Goal: Transaction & Acquisition: Obtain resource

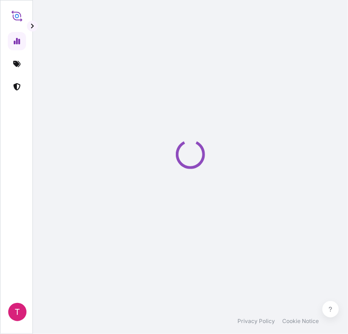
select select "2025"
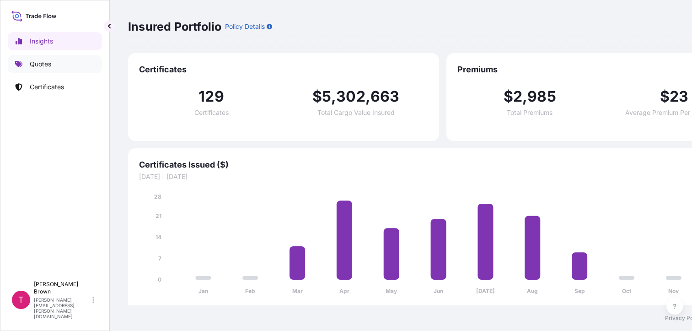
click at [55, 63] on link "Quotes" at bounding box center [55, 64] width 94 height 18
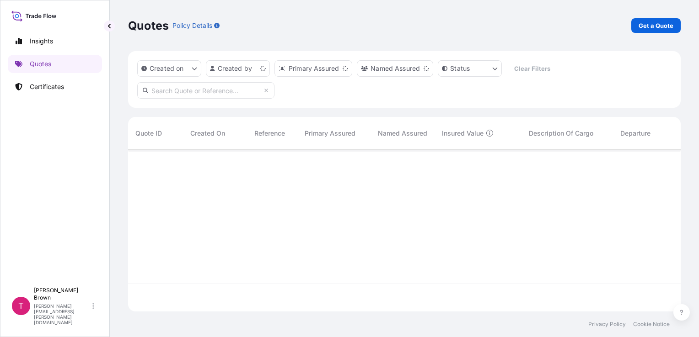
scroll to position [160, 545]
click at [348, 27] on p "Get a Quote" at bounding box center [655, 25] width 35 height 9
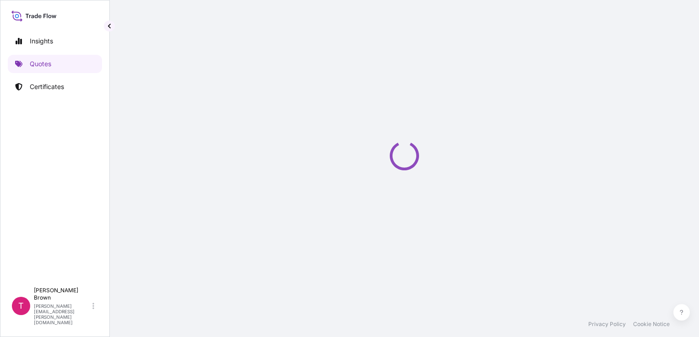
select select "Road / [GEOGRAPHIC_DATA]"
select select "Sea"
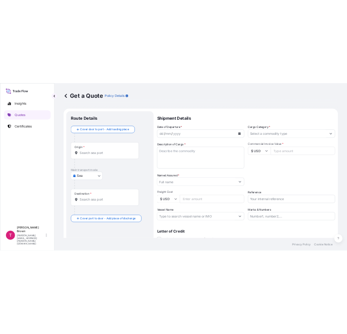
scroll to position [15, 0]
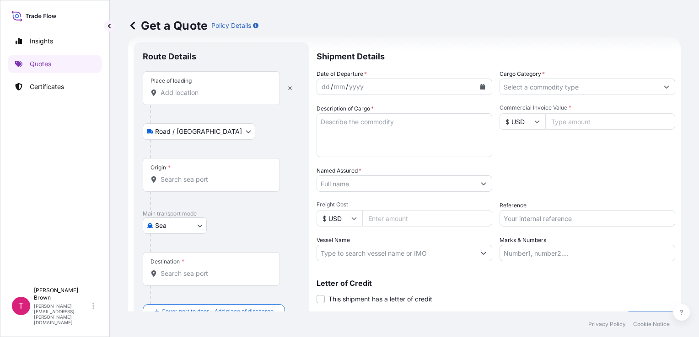
click at [186, 98] on div "Place of loading" at bounding box center [211, 88] width 137 height 34
click at [186, 97] on input "Place of loading" at bounding box center [214, 92] width 108 height 9
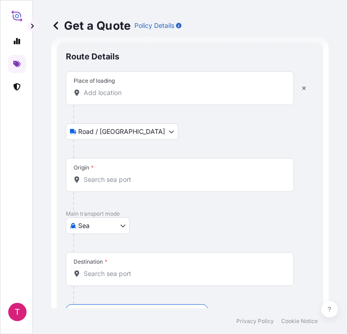
click at [135, 94] on input "Place of loading" at bounding box center [183, 92] width 199 height 9
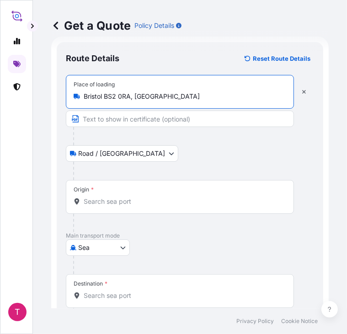
type input "Bristol BS2 0RA, [GEOGRAPHIC_DATA]"
click at [106, 204] on input "Origin *" at bounding box center [183, 201] width 199 height 9
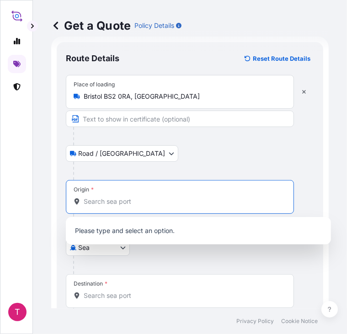
click at [103, 155] on body "0 options available. 5 options available. 0 options available. 1 option availab…" at bounding box center [173, 167] width 347 height 334
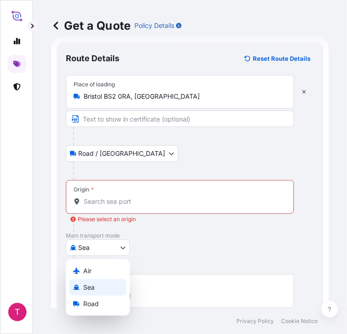
click at [94, 240] on body "5 options available. 0 options available. 1 option available. 0 options availab…" at bounding box center [173, 167] width 347 height 334
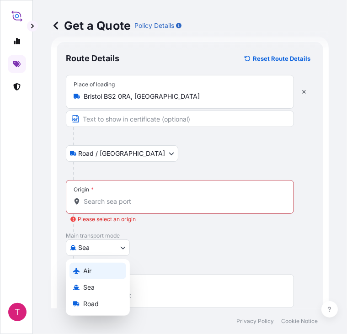
click at [85, 268] on span "Air" at bounding box center [87, 271] width 8 height 9
select select "Air"
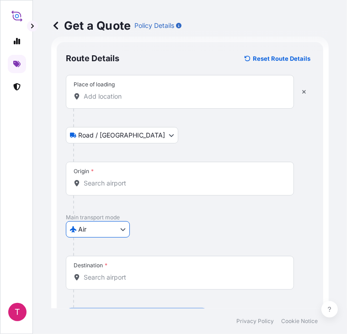
click at [101, 187] on input "Origin *" at bounding box center [183, 183] width 199 height 9
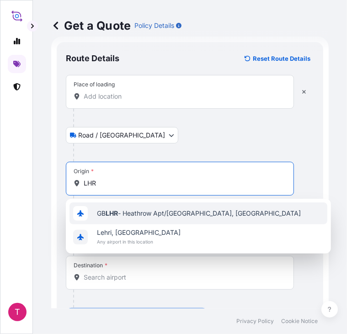
click at [123, 210] on span "GB LHR - Heathrow Apt/[GEOGRAPHIC_DATA], [GEOGRAPHIC_DATA]" at bounding box center [199, 213] width 204 height 9
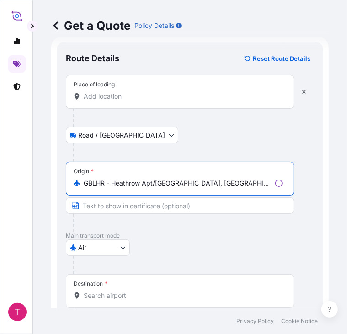
type input "GBLHR - Heathrow Apt/[GEOGRAPHIC_DATA], [GEOGRAPHIC_DATA]"
click at [92, 296] on input "Destination *" at bounding box center [183, 295] width 199 height 9
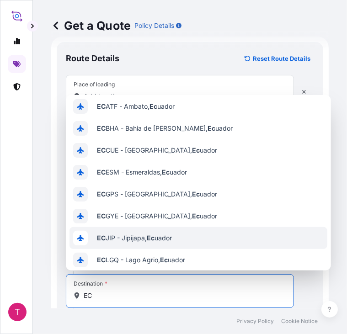
scroll to position [0, 0]
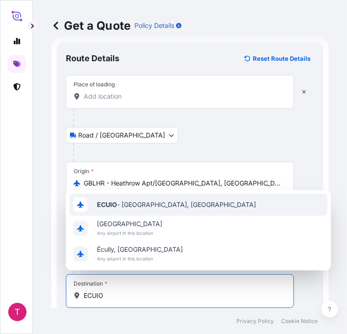
click at [127, 208] on span "ECUIO - [GEOGRAPHIC_DATA], [GEOGRAPHIC_DATA]" at bounding box center [176, 204] width 159 height 9
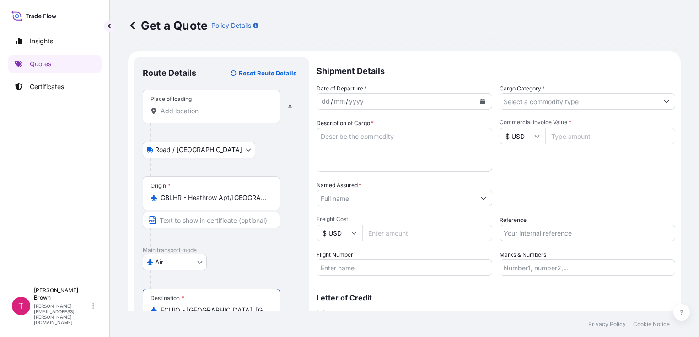
type input "ECUIO - [GEOGRAPHIC_DATA], [GEOGRAPHIC_DATA]"
click at [348, 149] on textarea "Description of Cargo *" at bounding box center [404, 150] width 176 height 44
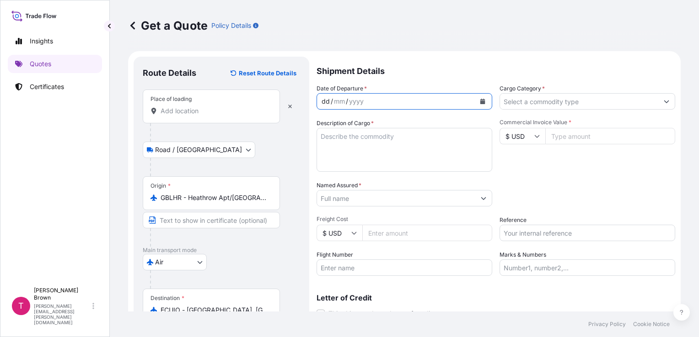
click at [325, 98] on div "dd" at bounding box center [325, 101] width 10 height 11
click at [348, 100] on input "Cargo Category *" at bounding box center [579, 101] width 158 height 16
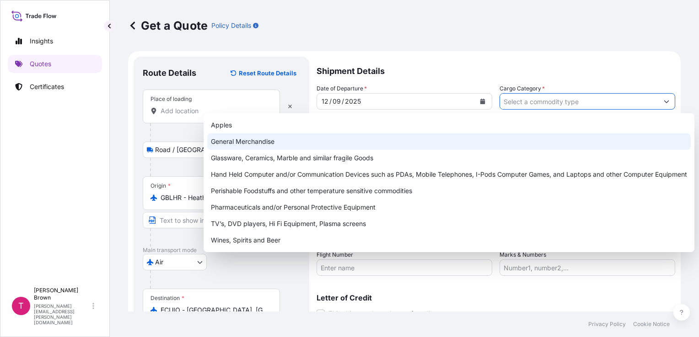
click at [348, 147] on div "General Merchandise" at bounding box center [448, 141] width 483 height 16
type input "General Merchandise"
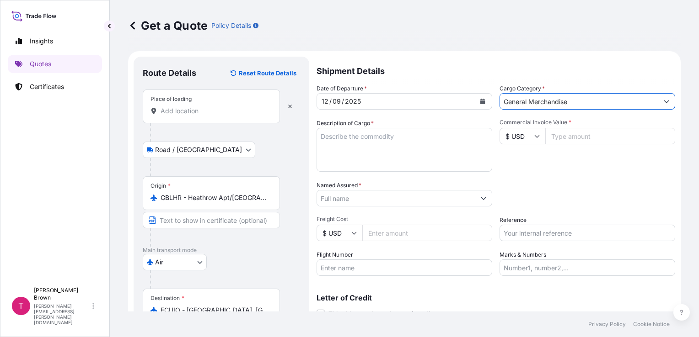
click at [348, 158] on textarea "Description of Cargo *" at bounding box center [404, 150] width 176 height 44
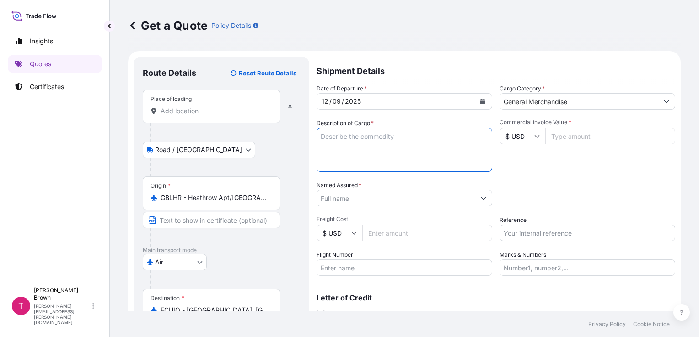
click at [348, 166] on textarea "Description of Cargo *" at bounding box center [404, 150] width 176 height 44
paste textarea "HUMAN ANATOMY MODELS"
type textarea "HUMAN ANATOMY MODELS"
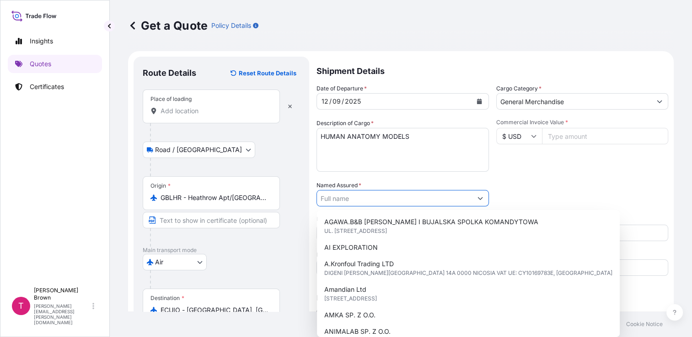
click at [348, 204] on input "Named Assured *" at bounding box center [394, 198] width 155 height 16
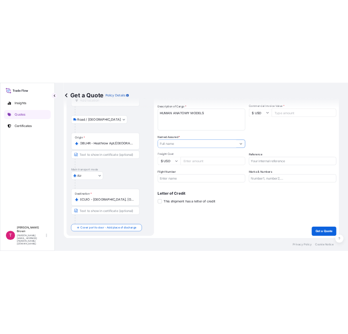
scroll to position [75, 0]
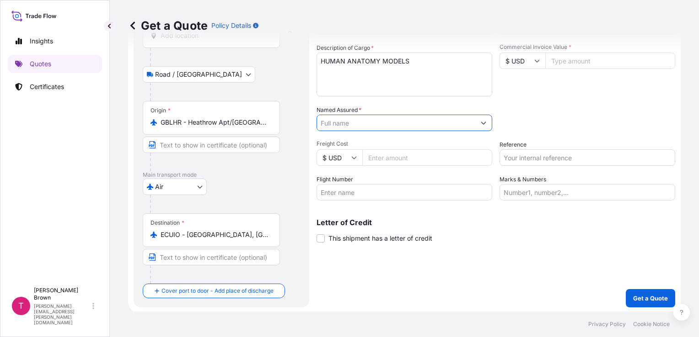
click at [348, 123] on input "Named Assured *" at bounding box center [396, 123] width 158 height 16
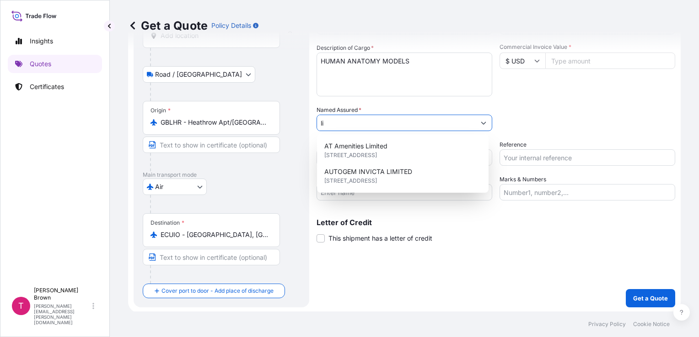
click at [348, 123] on input "li" at bounding box center [396, 123] width 158 height 16
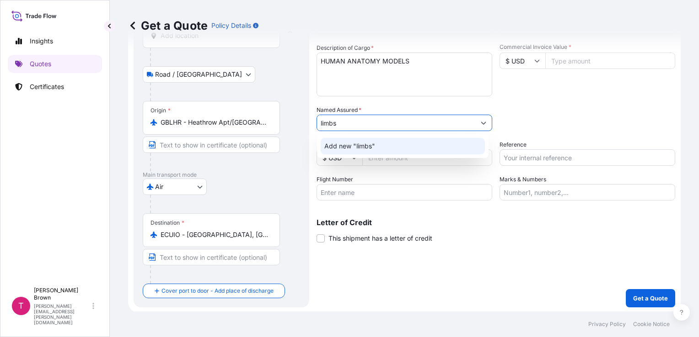
click at [348, 143] on span "Add new "limbs"" at bounding box center [349, 146] width 51 height 9
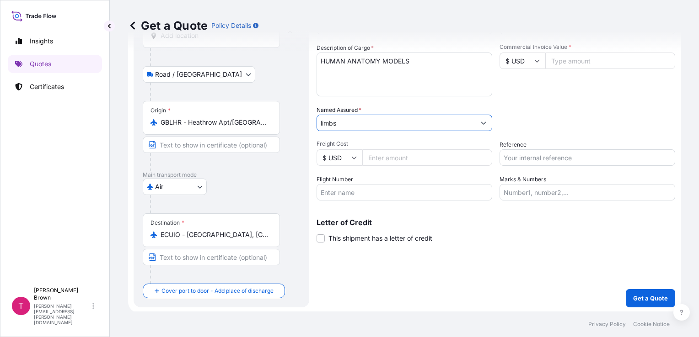
drag, startPoint x: 341, startPoint y: 125, endPoint x: 318, endPoint y: 123, distance: 23.4
click at [318, 123] on input "limbs" at bounding box center [396, 123] width 158 height 16
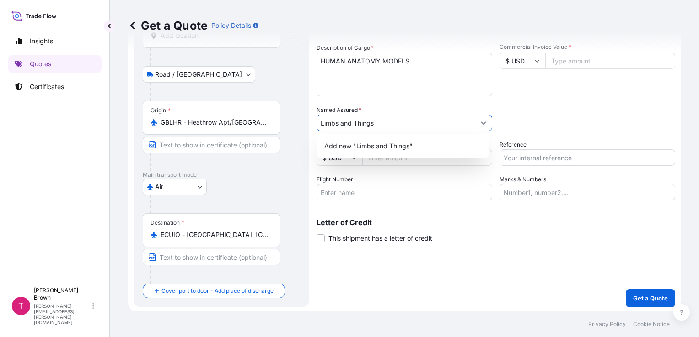
type input "Limbs and Things"
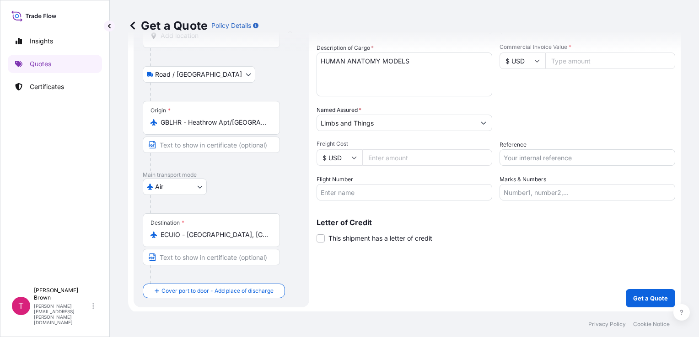
click at [348, 263] on div "Shipment Details Date of Departure * [DATE] Cargo Category * General Merchandis…" at bounding box center [495, 144] width 358 height 326
click at [348, 125] on input "Limbs and Things" at bounding box center [396, 123] width 158 height 16
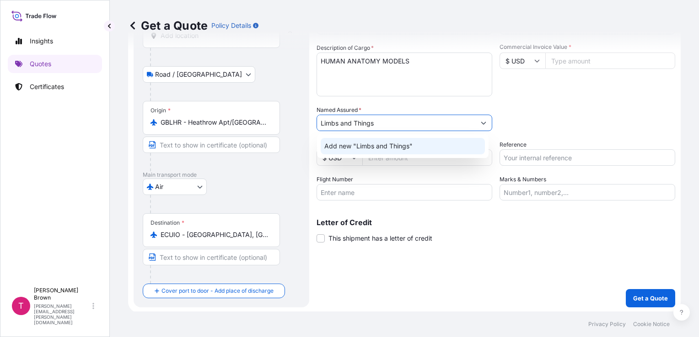
click at [348, 149] on span "Add new "Limbs and Things"" at bounding box center [368, 146] width 88 height 9
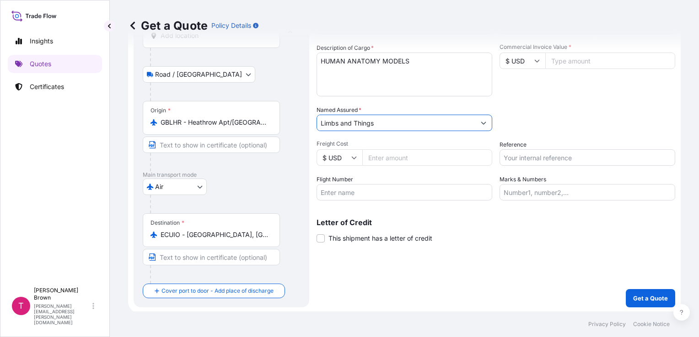
click at [348, 155] on input "Freight Cost" at bounding box center [427, 157] width 130 height 16
click at [348, 158] on input "Freight Cost" at bounding box center [427, 157] width 130 height 16
click at [348, 59] on input "$ USD" at bounding box center [522, 61] width 46 height 16
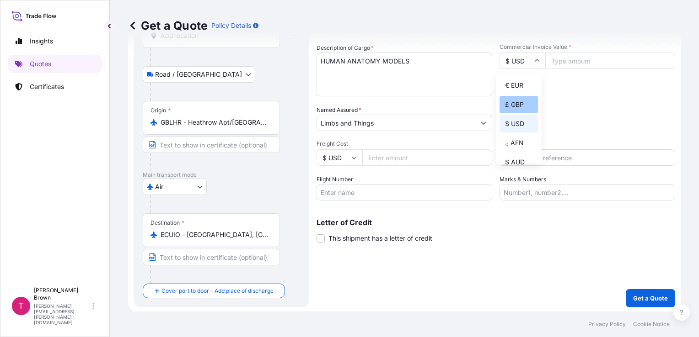
click at [348, 100] on div "£ GBP" at bounding box center [518, 104] width 38 height 17
type input "£ GBP"
click at [348, 56] on input "Commercial Invoice Value *" at bounding box center [610, 61] width 130 height 16
paste input "17411.55"
type input "17411.55"
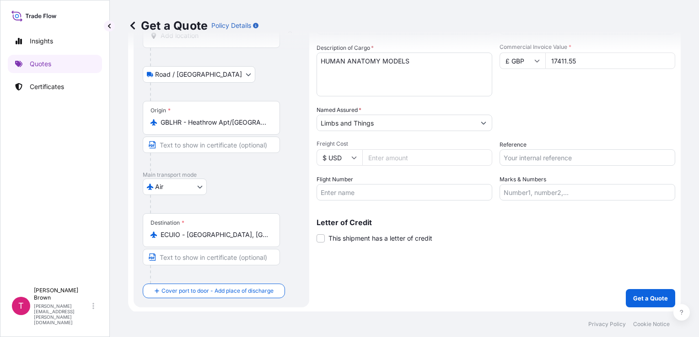
click at [340, 157] on input "$ USD" at bounding box center [339, 157] width 46 height 16
click at [338, 204] on div "£ GBP" at bounding box center [339, 201] width 38 height 17
type input "£ GBP"
click at [348, 159] on input "Freight Cost" at bounding box center [427, 157] width 130 height 16
paste input "484.64"
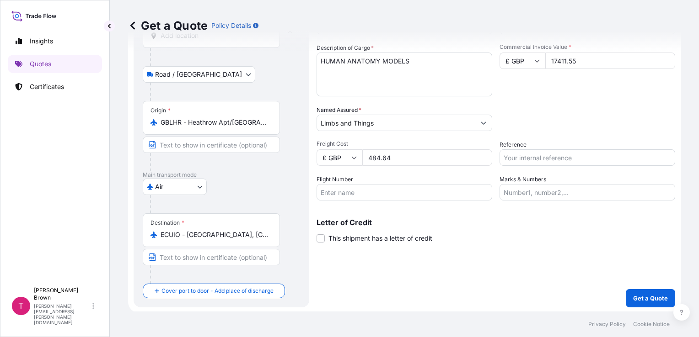
type input "484.64"
click at [348, 185] on input "Flight Number" at bounding box center [404, 192] width 176 height 16
paste input "DL33"
type input "DL33"
click at [348, 192] on input "Marks & Numbers" at bounding box center [587, 192] width 176 height 16
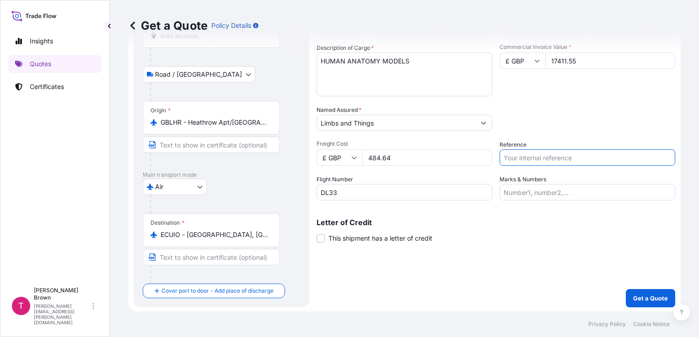
click at [348, 156] on input "Reference" at bounding box center [587, 157] width 176 height 16
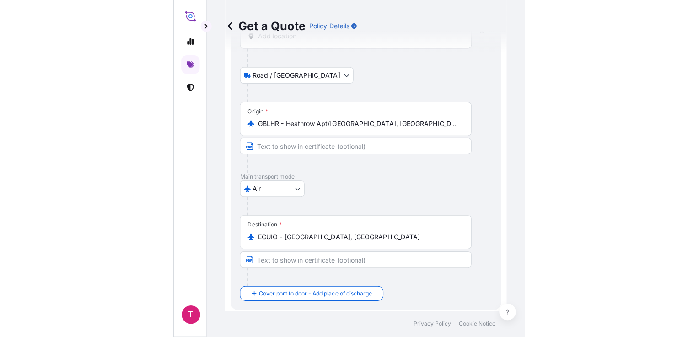
scroll to position [76, 0]
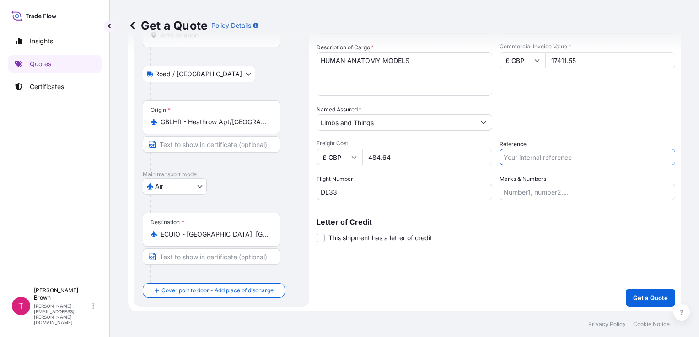
click at [348, 161] on input "Reference" at bounding box center [587, 157] width 176 height 16
type input "S02047207"
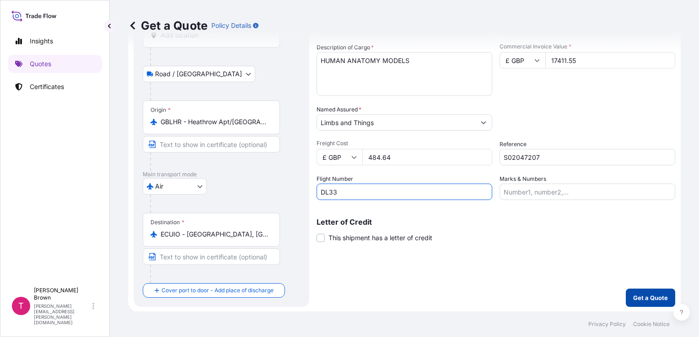
click at [348, 297] on p "Get a Quote" at bounding box center [650, 297] width 35 height 9
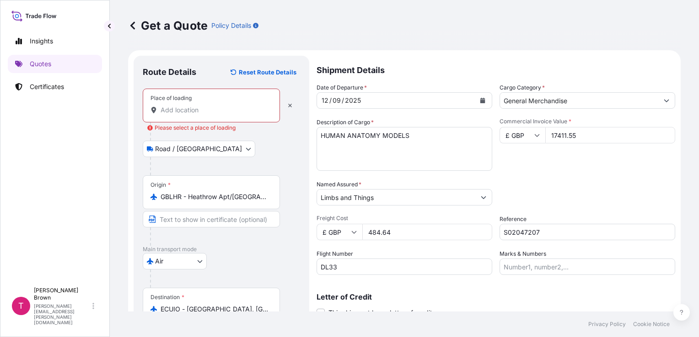
click at [212, 112] on input "Place of loading Please select a place of loading" at bounding box center [214, 110] width 108 height 9
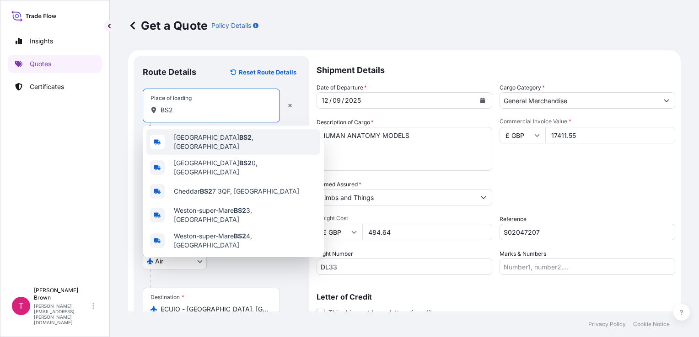
click at [244, 145] on div "Bristol BS2 , [GEOGRAPHIC_DATA]" at bounding box center [233, 142] width 174 height 26
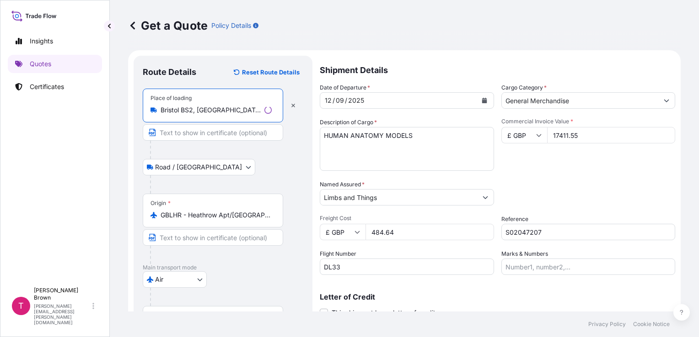
scroll to position [94, 0]
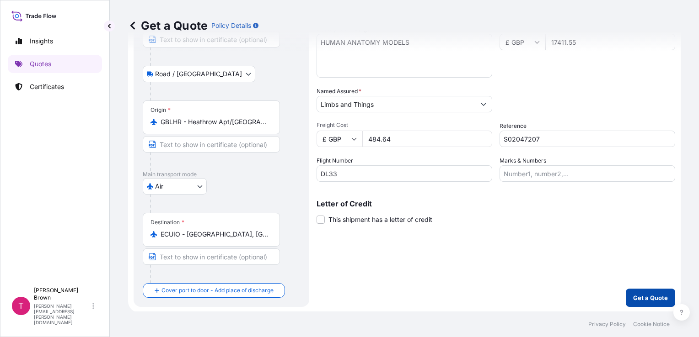
type input "Bristol BS2, [GEOGRAPHIC_DATA]"
click at [348, 301] on p "Get a Quote" at bounding box center [650, 297] width 35 height 9
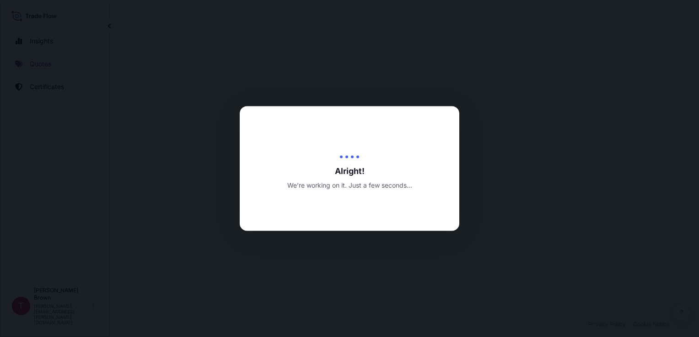
select select "Road / [GEOGRAPHIC_DATA]"
select select "Air"
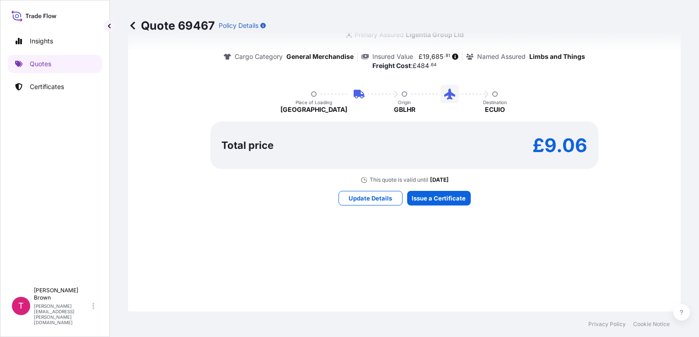
scroll to position [594, 0]
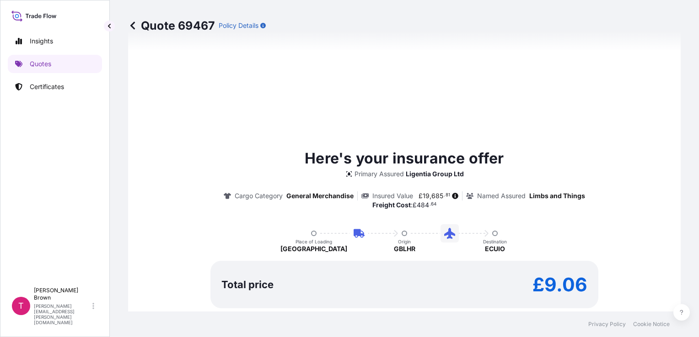
type input "[DATE]"
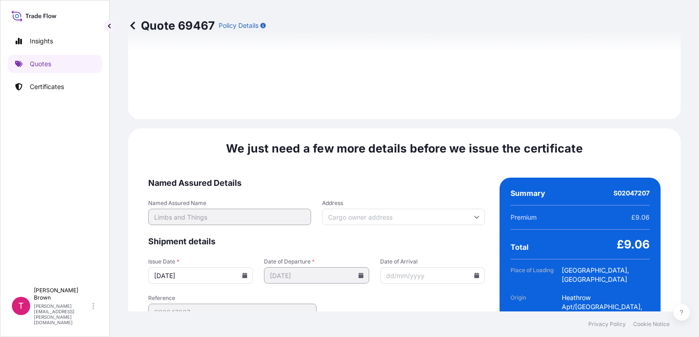
scroll to position [1179, 0]
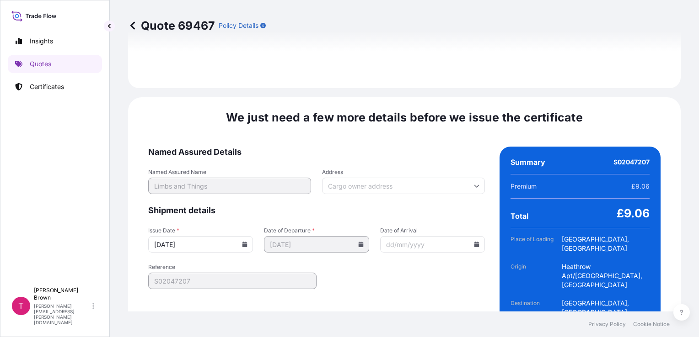
click at [348, 178] on input "Address" at bounding box center [403, 186] width 163 height 16
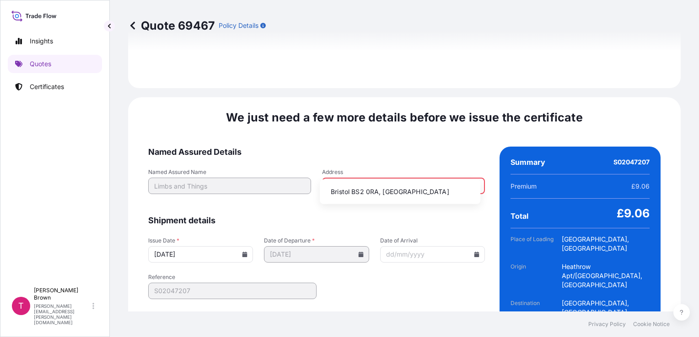
click at [348, 192] on li "Bristol BS2 0RA, [GEOGRAPHIC_DATA]" at bounding box center [399, 191] width 153 height 17
type input "Bristol BS2 0RA, [GEOGRAPHIC_DATA]"
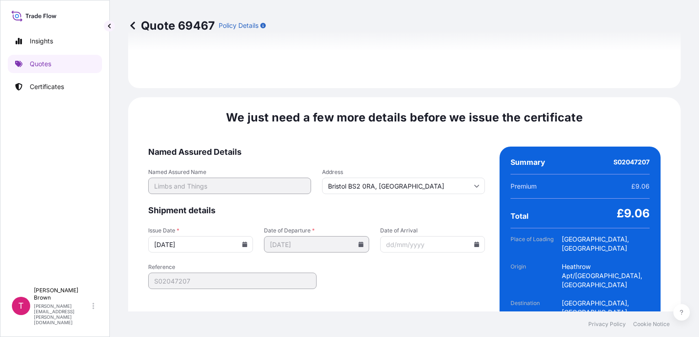
click at [348, 236] on input "Date of Arrival" at bounding box center [432, 244] width 105 height 16
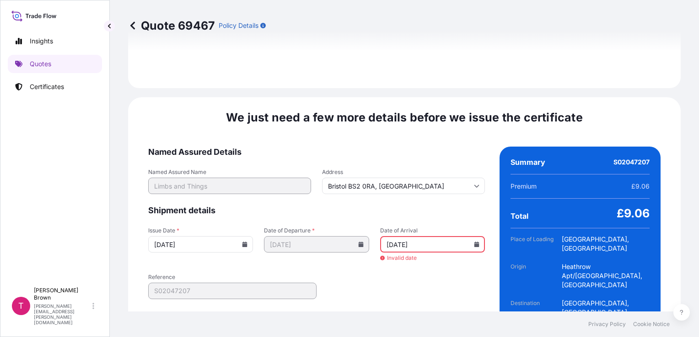
type input "[DATE]"
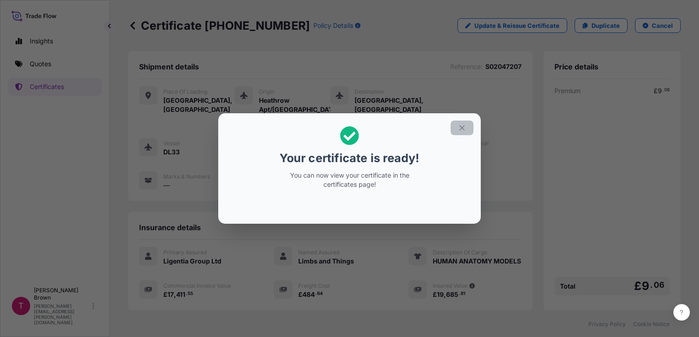
click at [348, 129] on icon "button" at bounding box center [462, 128] width 8 height 8
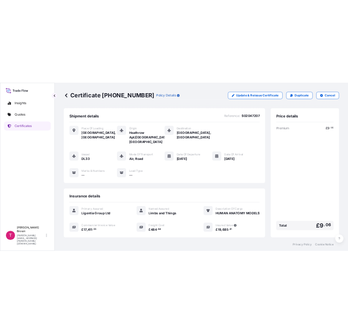
scroll to position [141, 0]
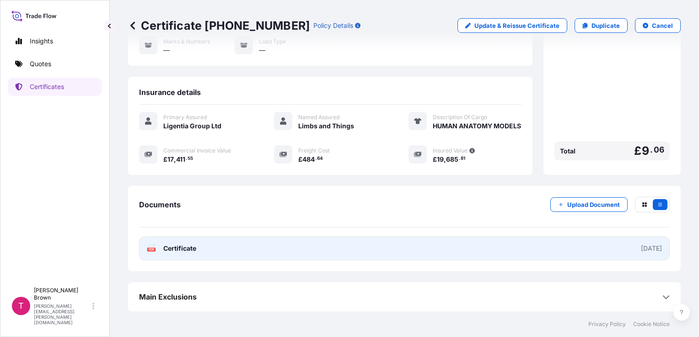
click at [348, 253] on link "PDF Certificate [DATE]" at bounding box center [404, 249] width 530 height 24
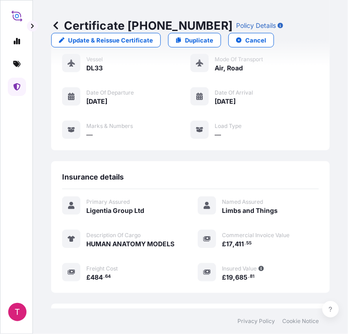
scroll to position [180, 0]
